Goal: Transaction & Acquisition: Register for event/course

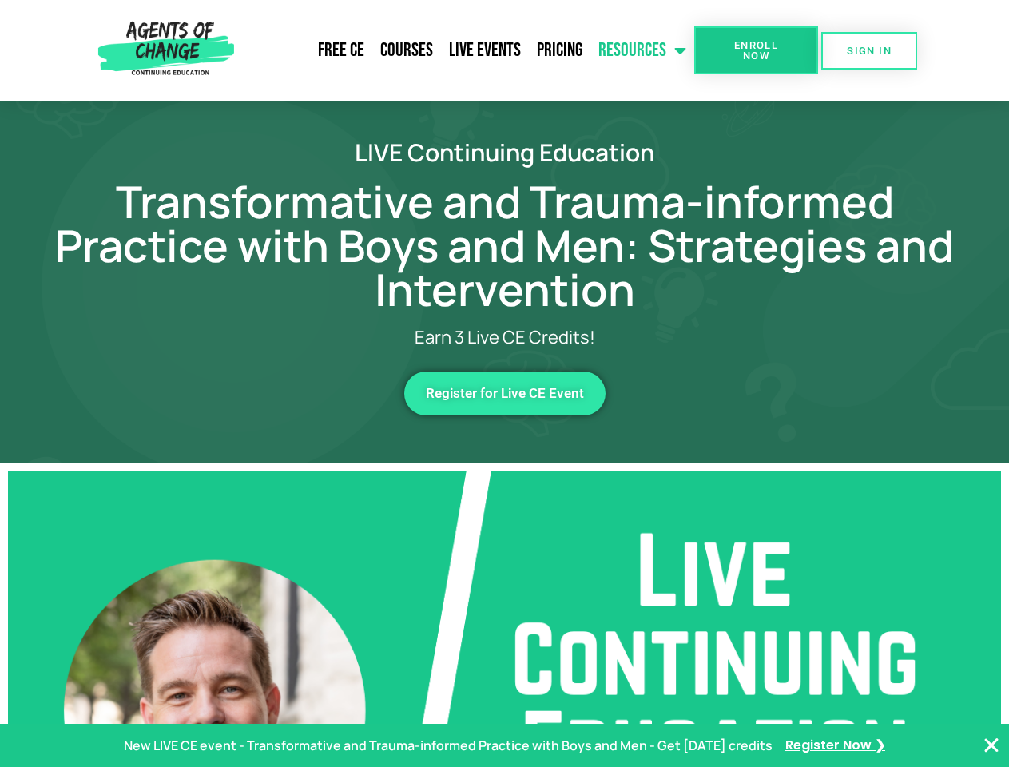
click at [643, 50] on link "Resources" at bounding box center [642, 50] width 104 height 40
click at [756, 50] on span "Enroll Now" at bounding box center [756, 50] width 73 height 21
click at [869, 50] on span "SIGN IN" at bounding box center [869, 51] width 45 height 10
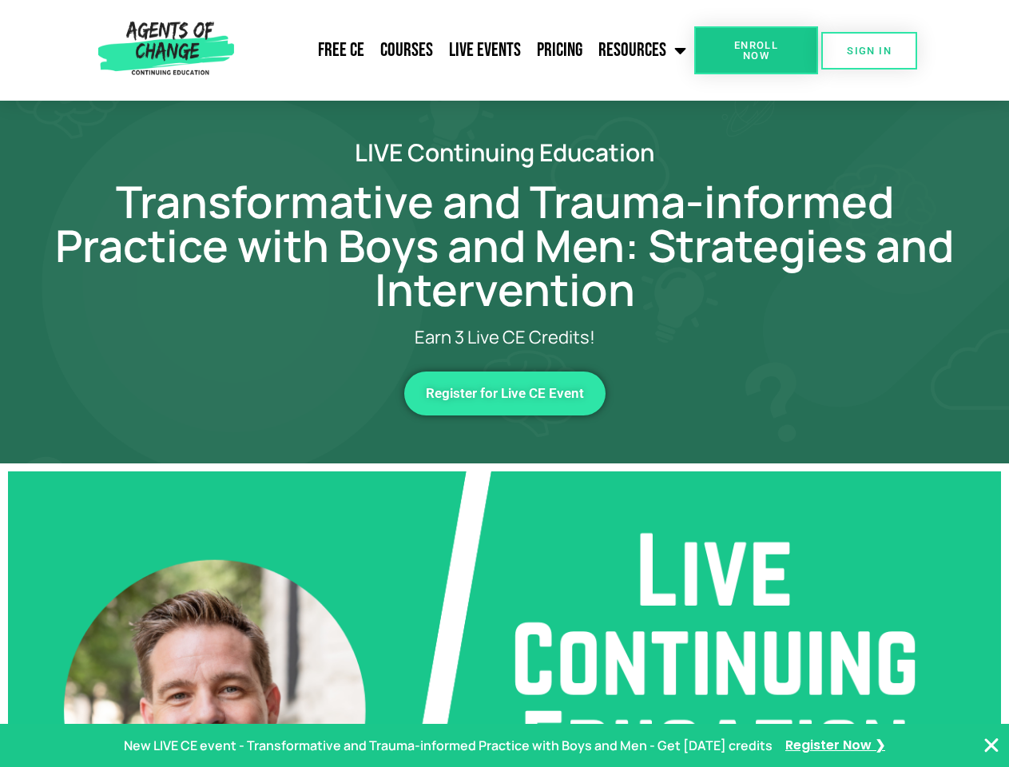
click at [505, 393] on span "Register for Live CE Event" at bounding box center [505, 394] width 158 height 14
click at [504, 745] on p "New LIVE CE event - Transformative and Trauma-informed Practice with Boys and M…" at bounding box center [448, 745] width 649 height 23
click at [991, 745] on icon "Close Banner" at bounding box center [991, 745] width 19 height 19
